Goal: Transaction & Acquisition: Download file/media

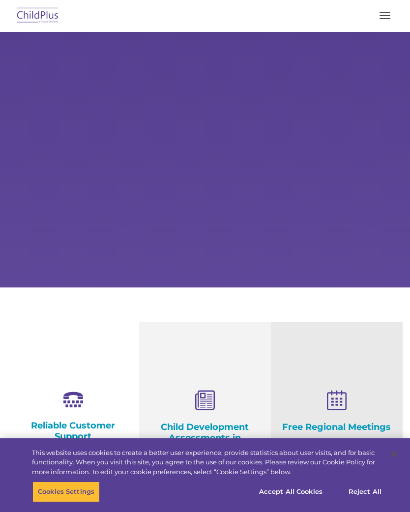
select select "MEDIUM"
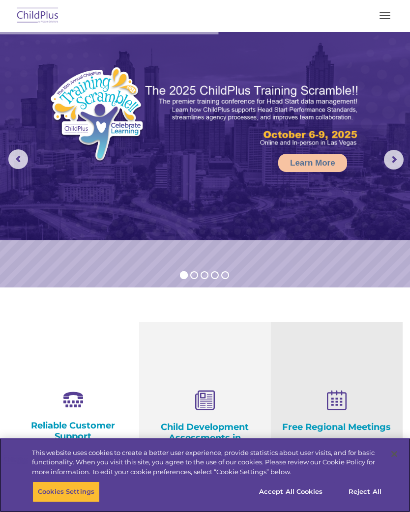
click at [314, 494] on button "Accept All Cookies" at bounding box center [291, 492] width 74 height 21
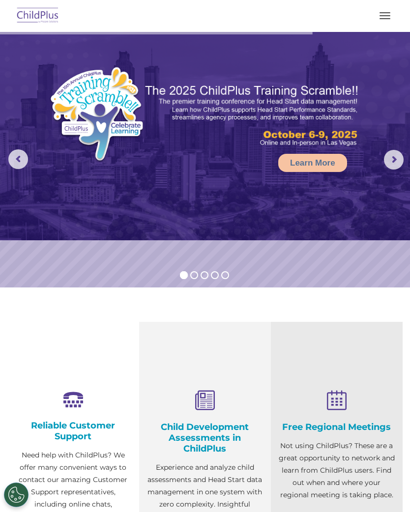
click at [384, 23] on button "button" at bounding box center [384, 16] width 21 height 16
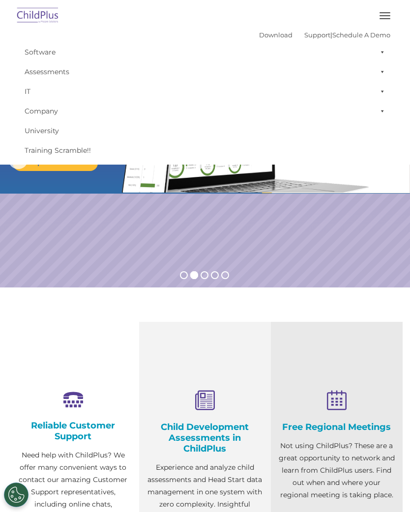
click at [265, 37] on link "Download" at bounding box center [275, 35] width 33 height 8
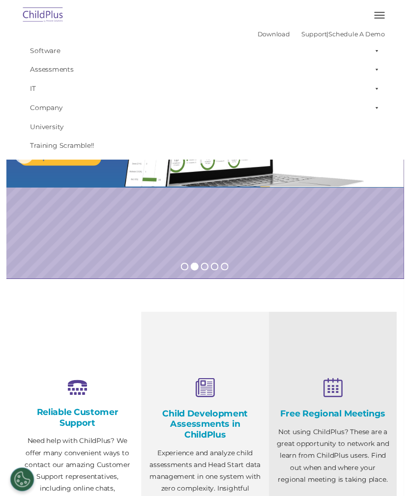
scroll to position [16, 0]
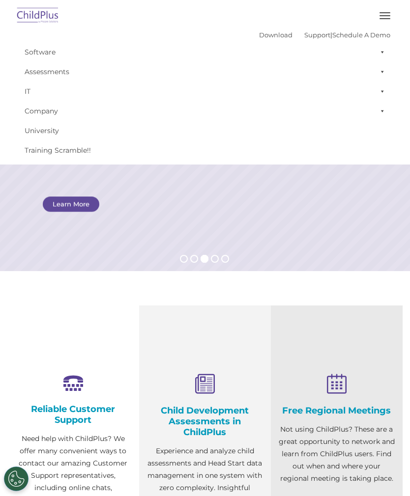
click at [384, 17] on button "button" at bounding box center [384, 16] width 21 height 16
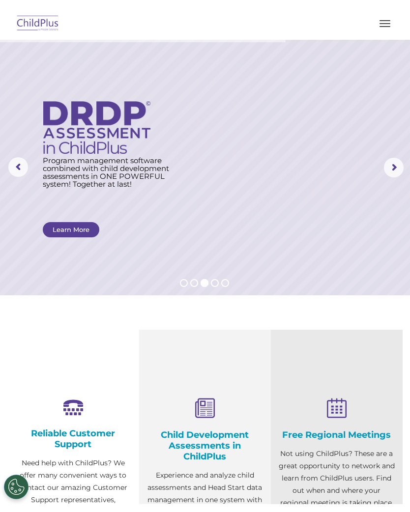
scroll to position [0, 0]
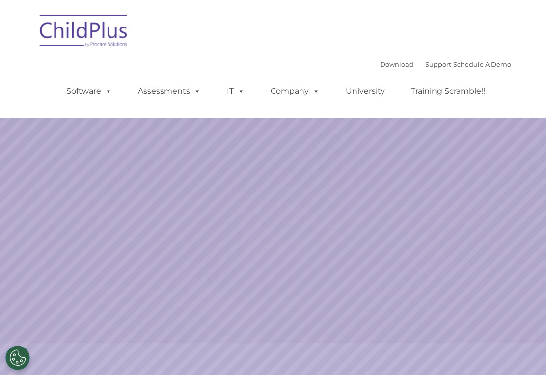
select select "MEDIUM"
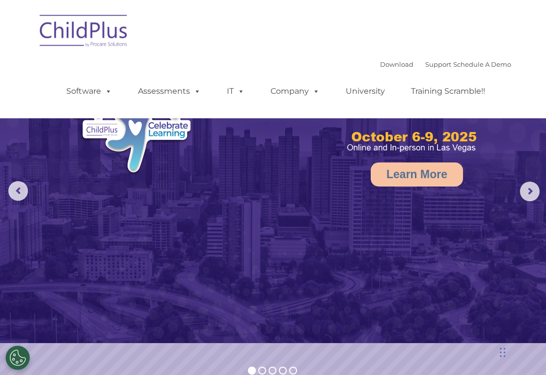
click at [78, 35] on img at bounding box center [84, 32] width 98 height 49
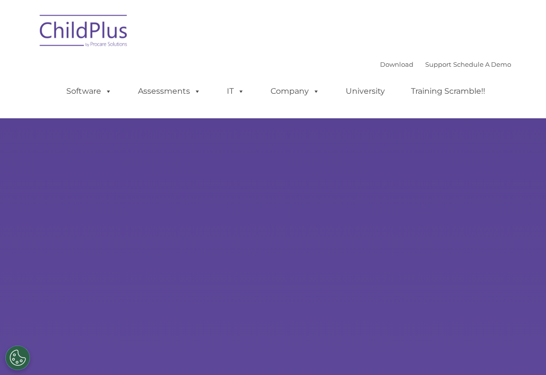
select select "MEDIUM"
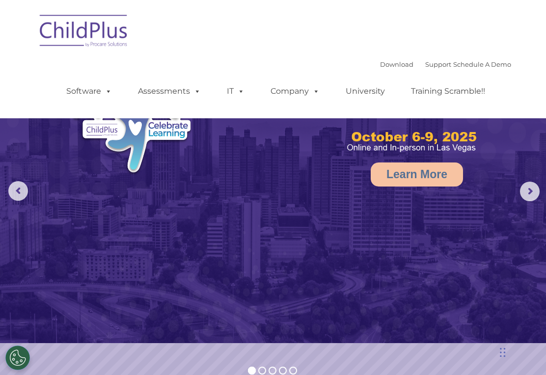
click at [380, 64] on link "Download" at bounding box center [396, 64] width 33 height 8
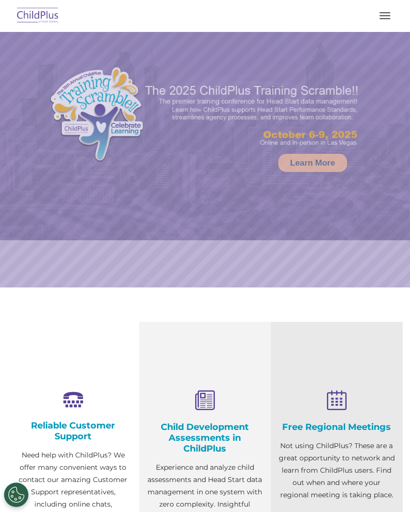
select select "MEDIUM"
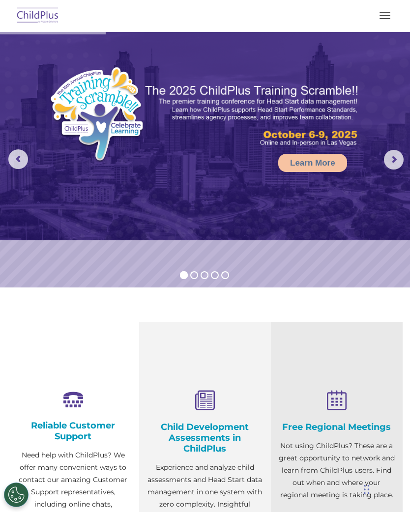
click at [383, 22] on button "button" at bounding box center [384, 16] width 21 height 16
